Goal: Transaction & Acquisition: Purchase product/service

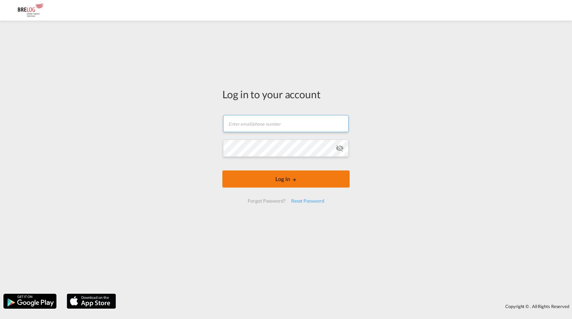
type input "[PERSON_NAME][EMAIL_ADDRESS][DOMAIN_NAME]"
click at [306, 183] on button "Log In" at bounding box center [286, 178] width 127 height 17
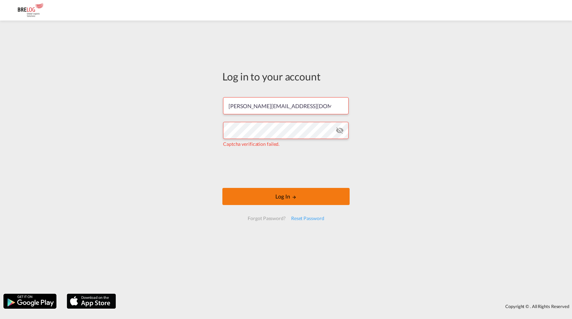
click at [291, 201] on button "Log In" at bounding box center [286, 196] width 127 height 17
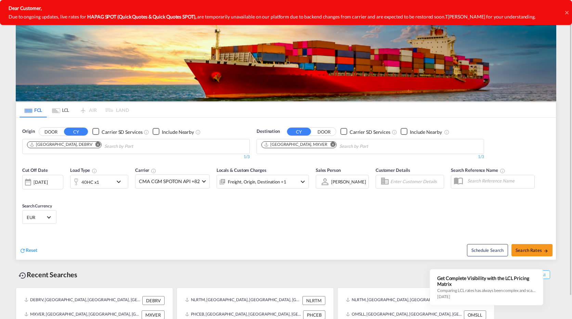
click at [96, 144] on md-icon "Remove" at bounding box center [98, 144] width 5 height 5
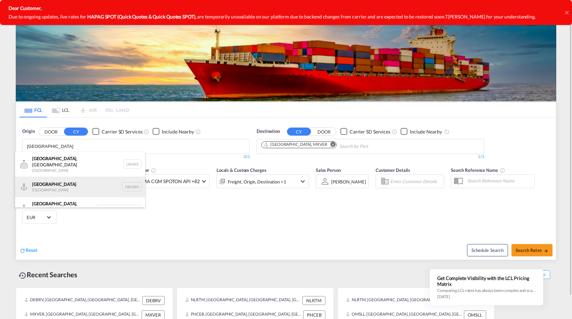
type input "[GEOGRAPHIC_DATA]"
click at [37, 182] on div "[GEOGRAPHIC_DATA] [GEOGRAPHIC_DATA] DEHAM" at bounding box center [80, 187] width 130 height 21
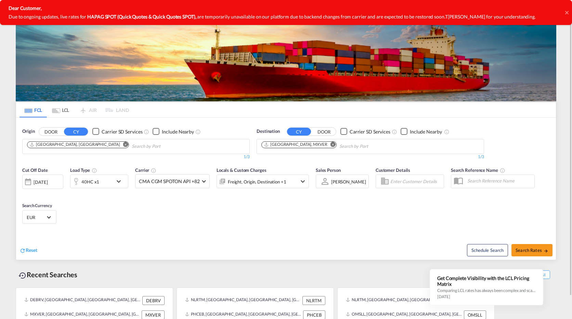
click at [331, 144] on md-icon "Remove" at bounding box center [333, 144] width 5 height 5
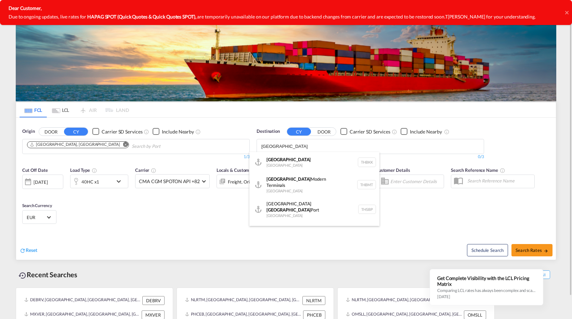
type input "[GEOGRAPHIC_DATA]"
click at [270, 158] on div "[GEOGRAPHIC_DATA] [GEOGRAPHIC_DATA] THBKK" at bounding box center [315, 162] width 130 height 21
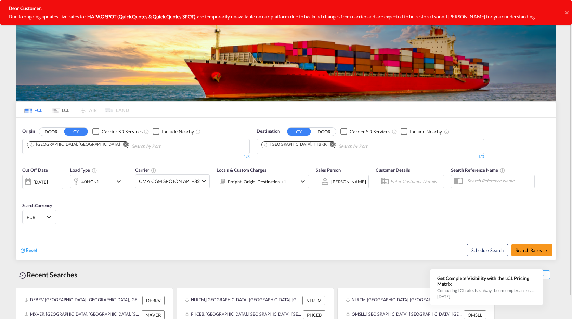
click at [118, 184] on md-icon "icon-chevron-down" at bounding box center [121, 181] width 12 height 8
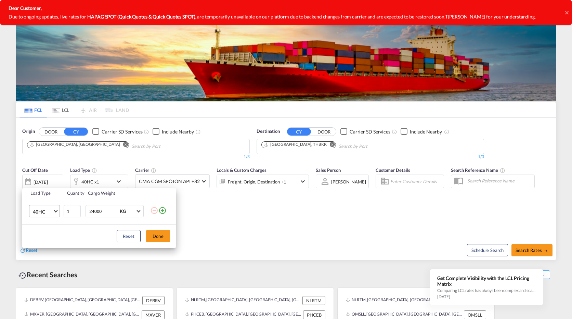
click at [58, 210] on md-select-value "40HC" at bounding box center [45, 211] width 27 height 12
click at [47, 180] on md-option "20GP" at bounding box center [50, 178] width 47 height 16
click at [160, 236] on button "Done" at bounding box center [158, 236] width 24 height 12
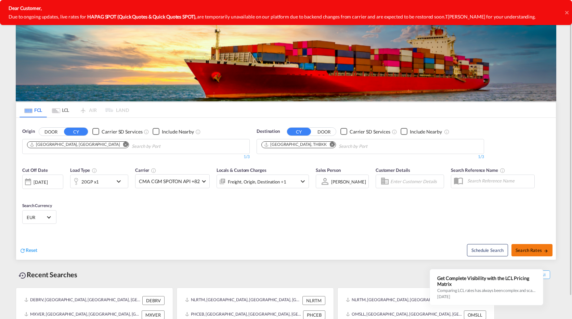
click at [544, 249] on md-icon "icon-arrow-right" at bounding box center [546, 251] width 5 height 5
type input "DEHAM to THBKK / [DATE]"
